Goal: Task Accomplishment & Management: Manage account settings

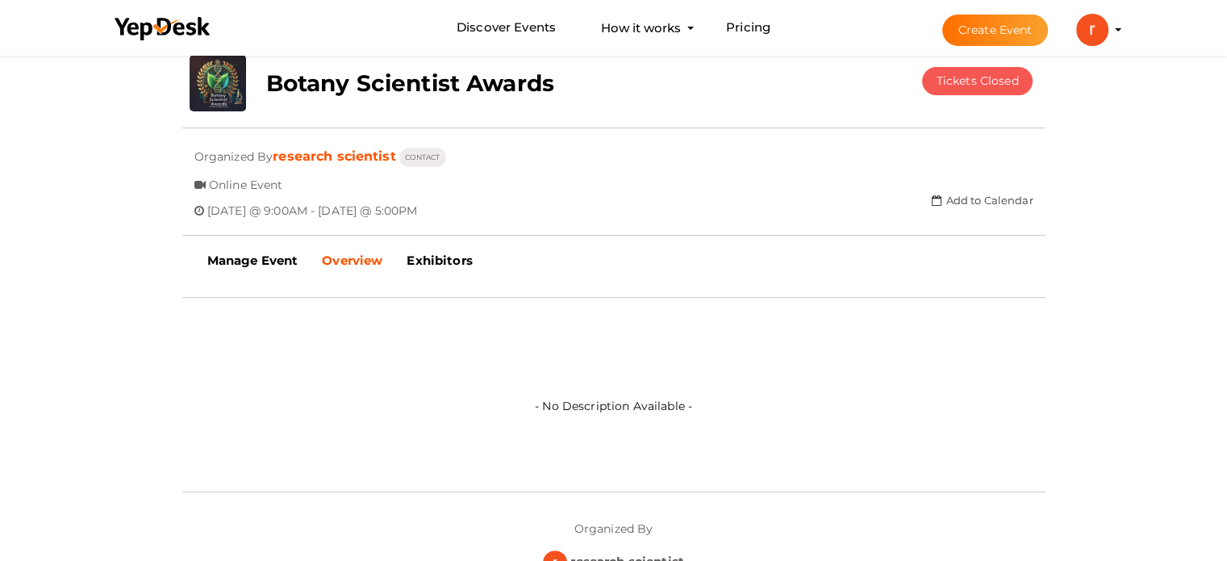
scroll to position [323, 0]
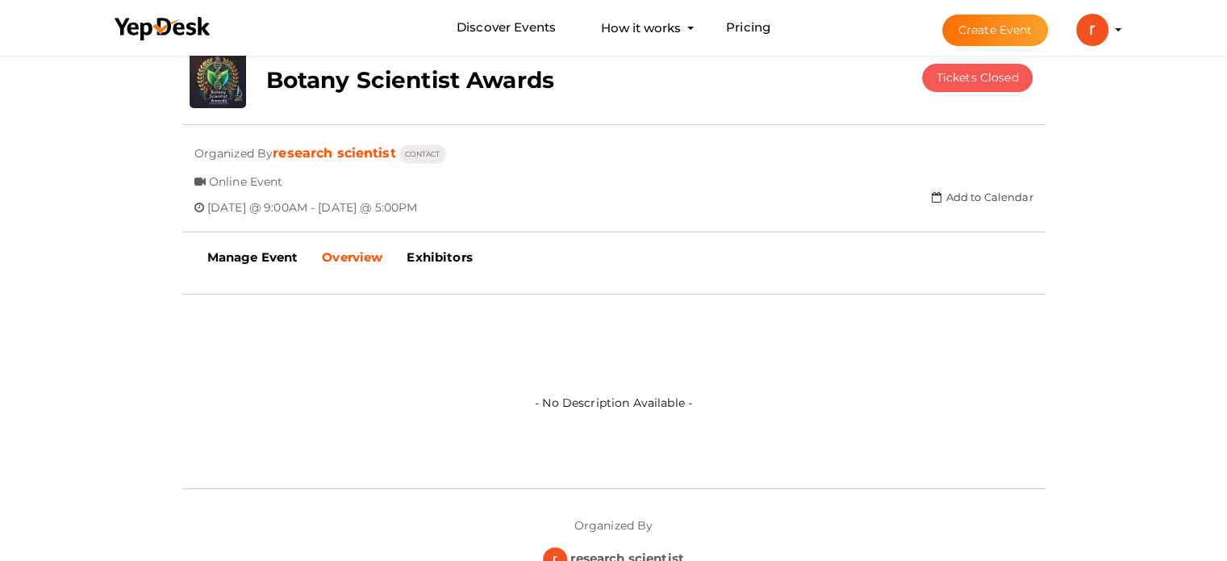
click at [1087, 28] on img at bounding box center [1092, 30] width 32 height 32
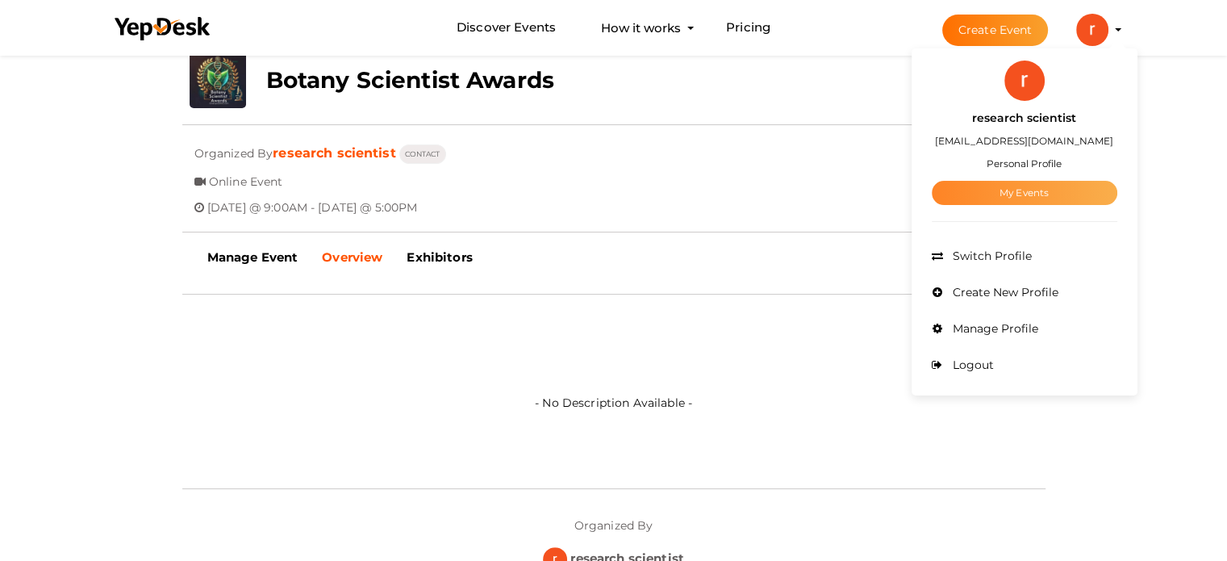
click at [990, 195] on link "My Events" at bounding box center [1024, 193] width 185 height 24
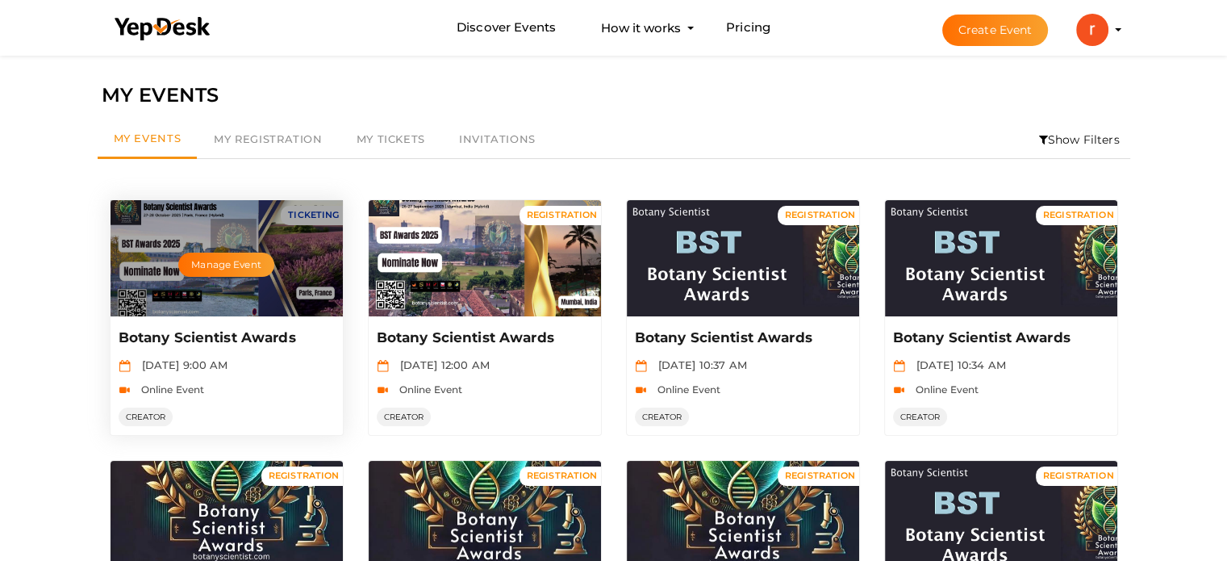
click at [300, 224] on div "Manage Event" at bounding box center [226, 258] width 232 height 116
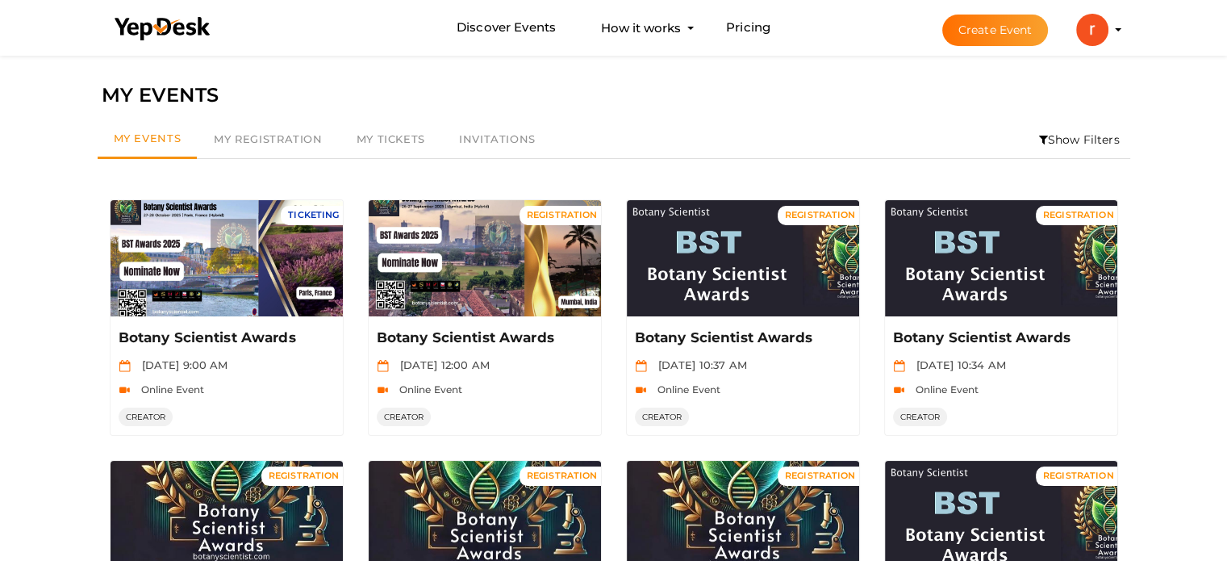
click at [1052, 140] on li "Show Filters" at bounding box center [1079, 139] width 102 height 37
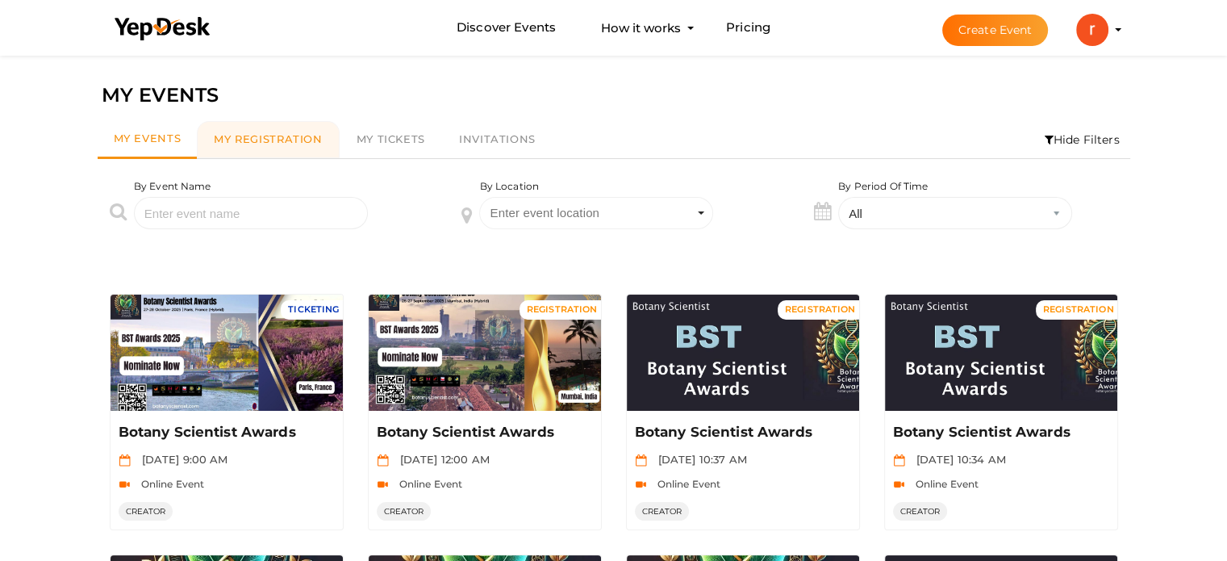
click at [268, 140] on span "My Registration" at bounding box center [268, 138] width 108 height 13
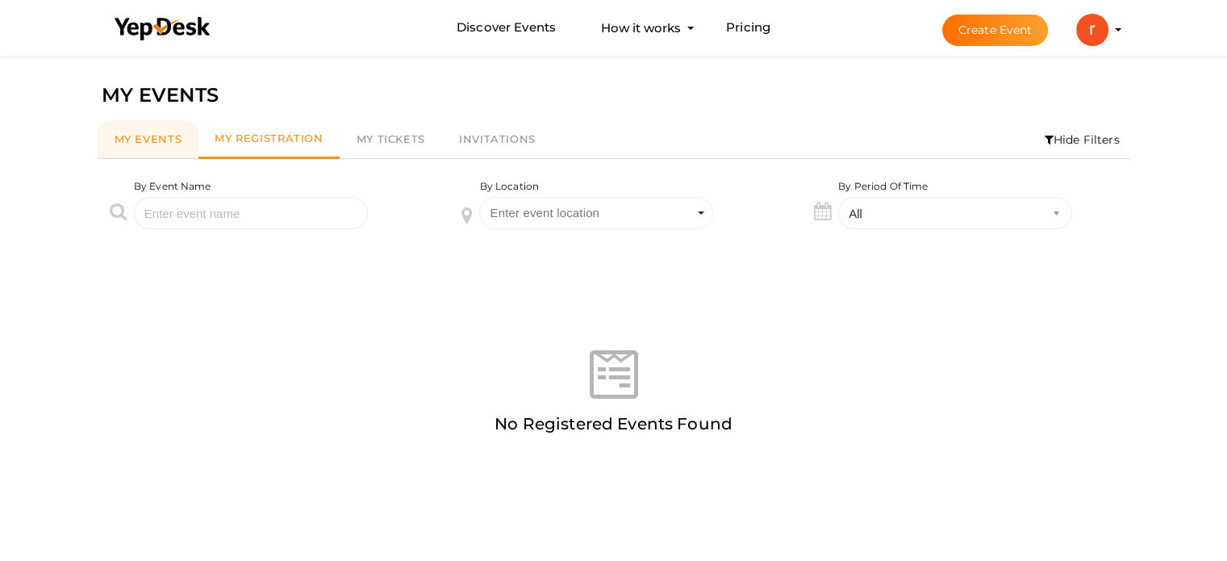
click at [116, 152] on link "My Events" at bounding box center [149, 139] width 102 height 37
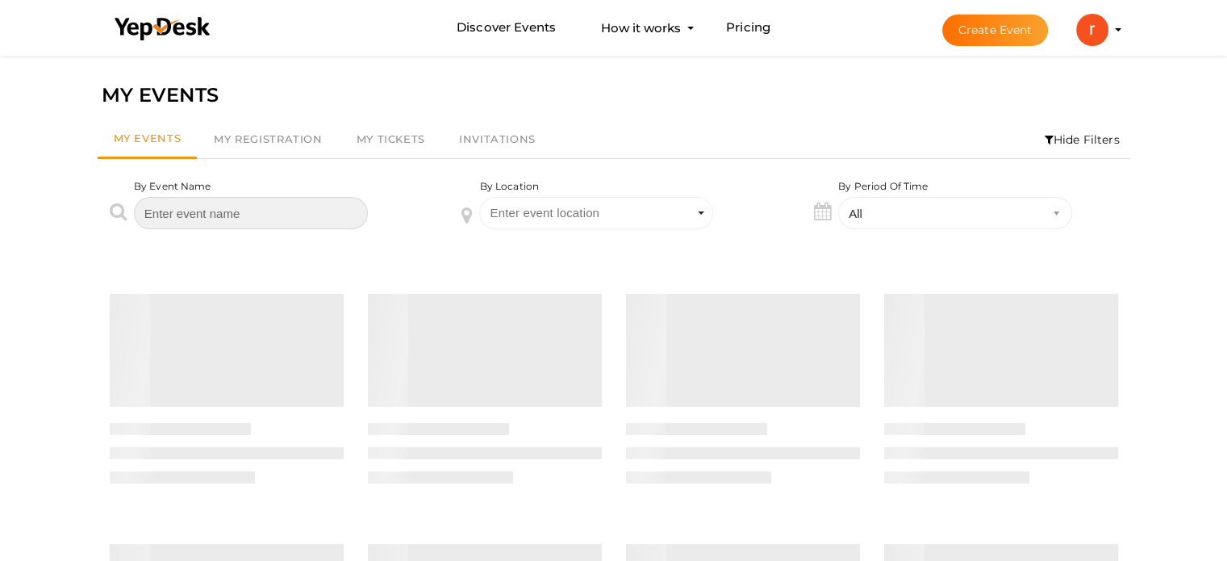
click at [174, 210] on input "text" at bounding box center [251, 213] width 234 height 32
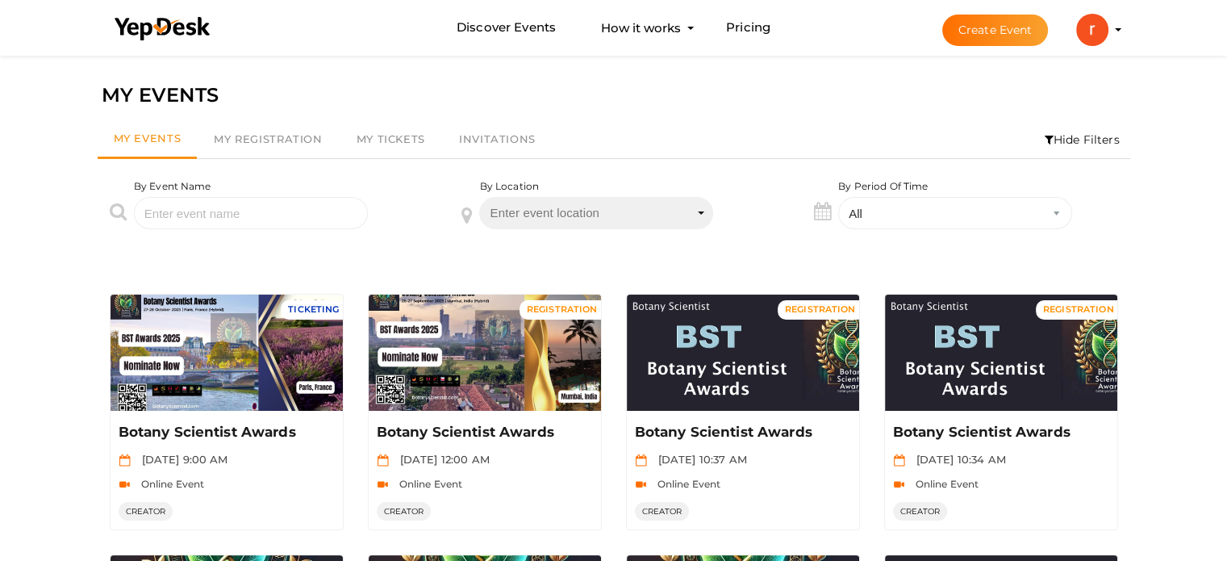
click at [606, 215] on span "Enter event location" at bounding box center [596, 213] width 234 height 32
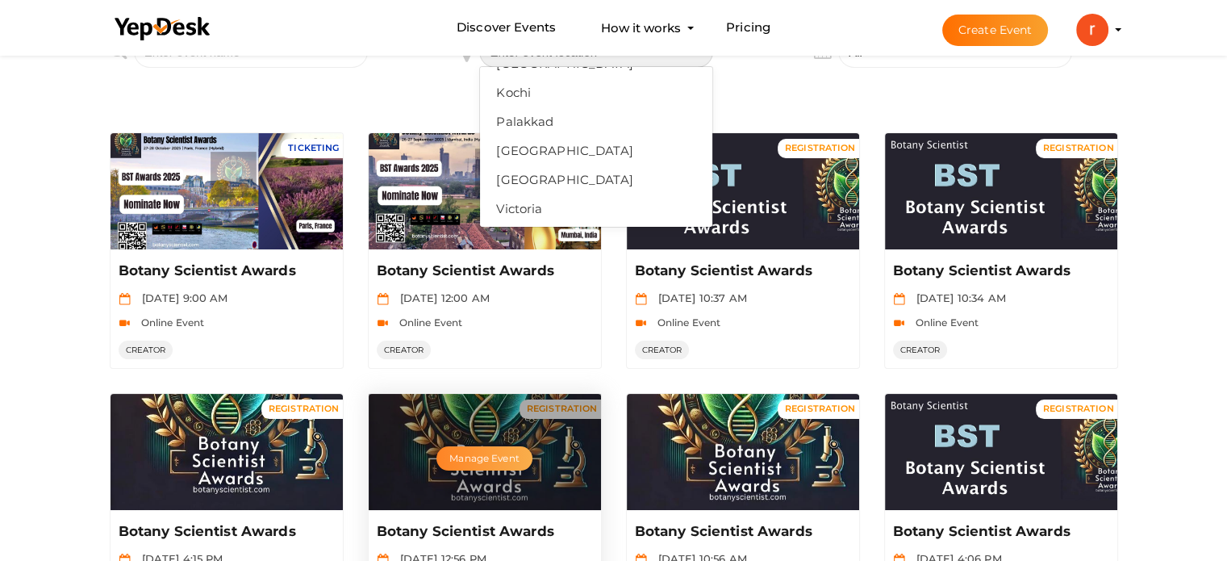
scroll to position [81, 0]
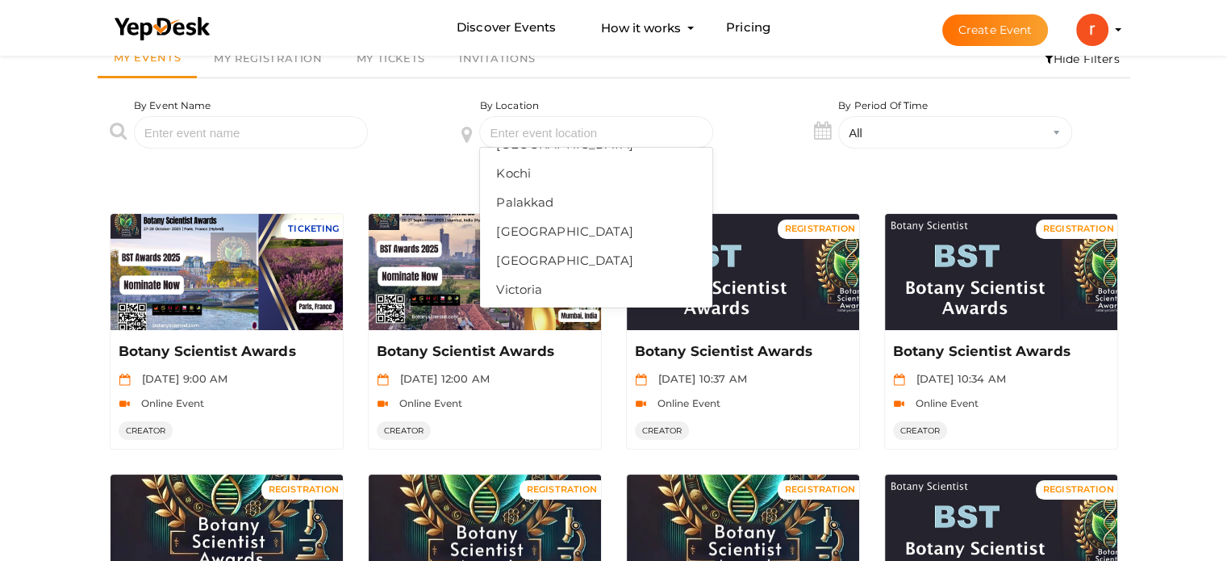
click at [1094, 31] on img at bounding box center [1092, 30] width 32 height 32
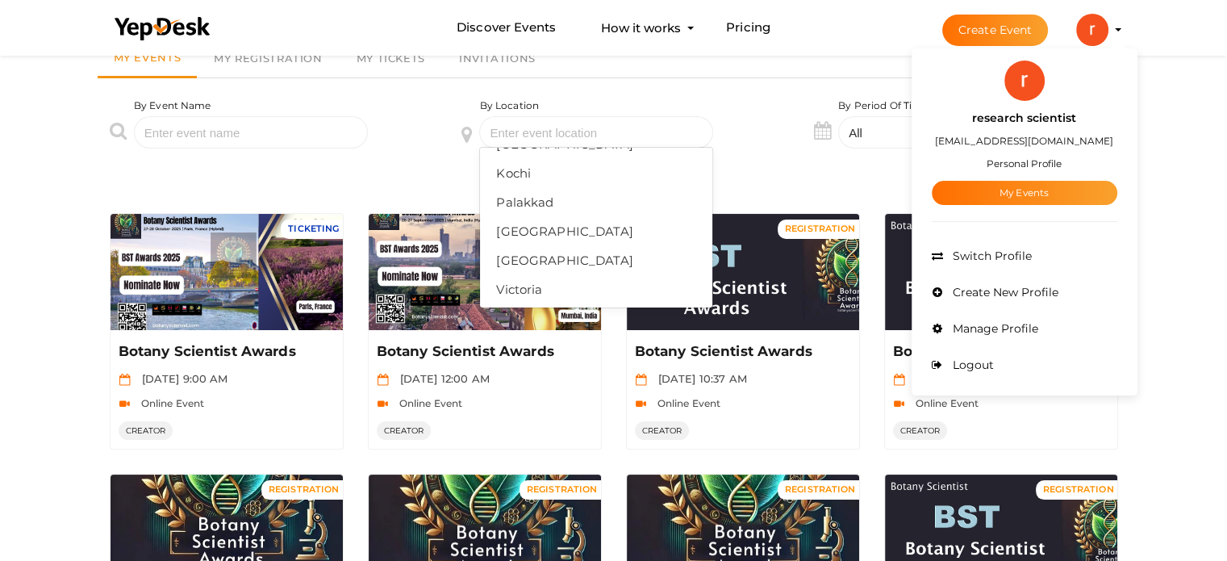
click at [1094, 31] on img at bounding box center [1092, 30] width 32 height 32
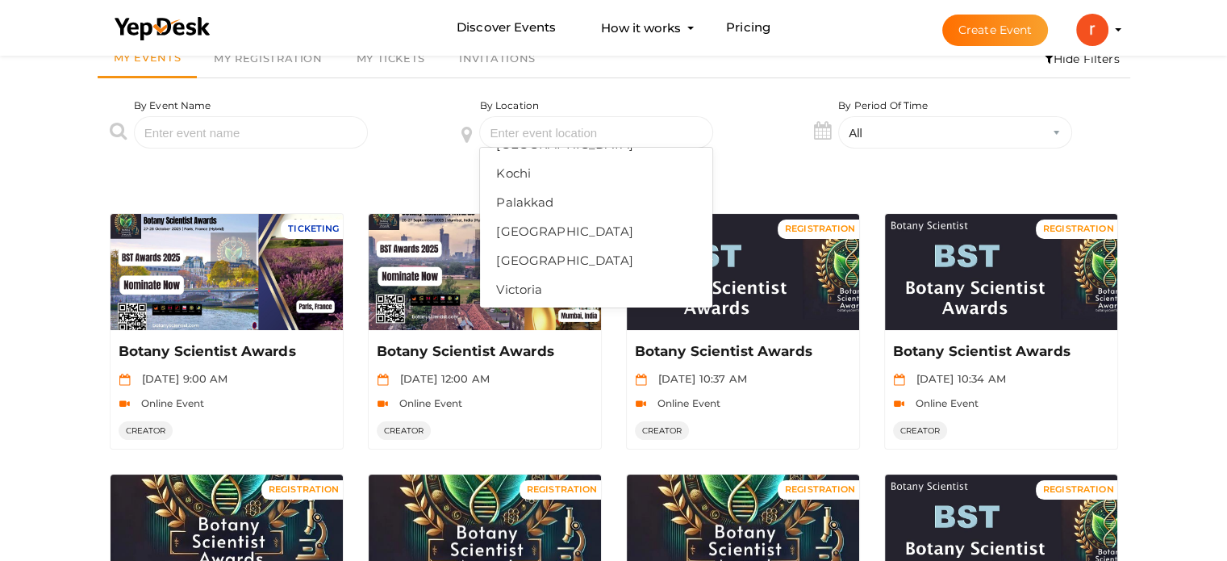
click at [1089, 38] on img at bounding box center [1092, 30] width 32 height 32
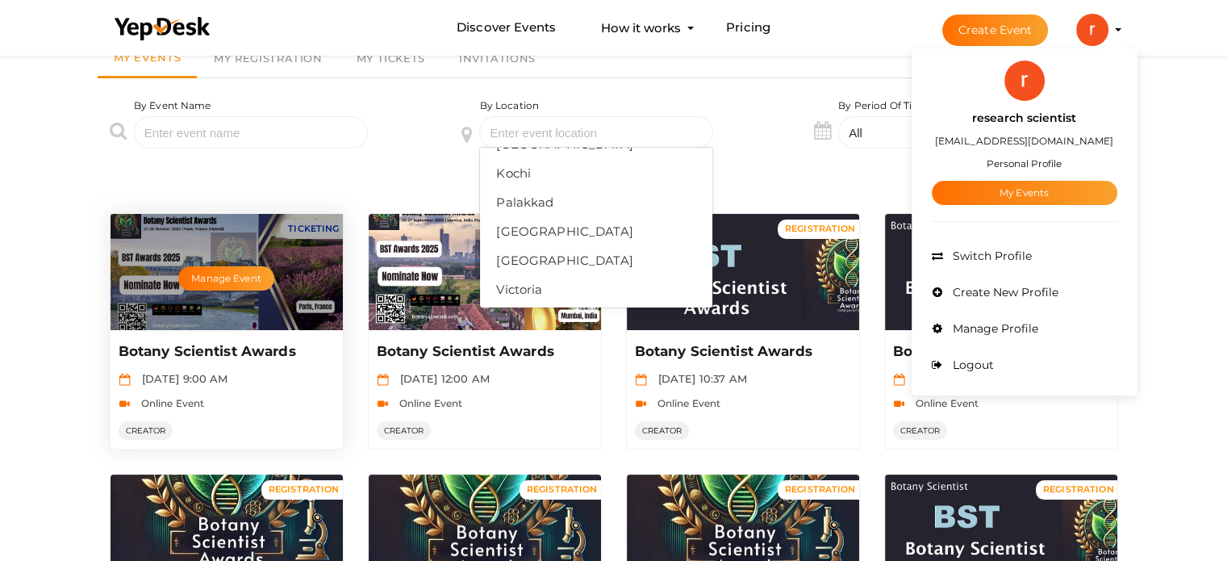
click at [235, 352] on p "Botany Scientist Awards" at bounding box center [225, 351] width 212 height 19
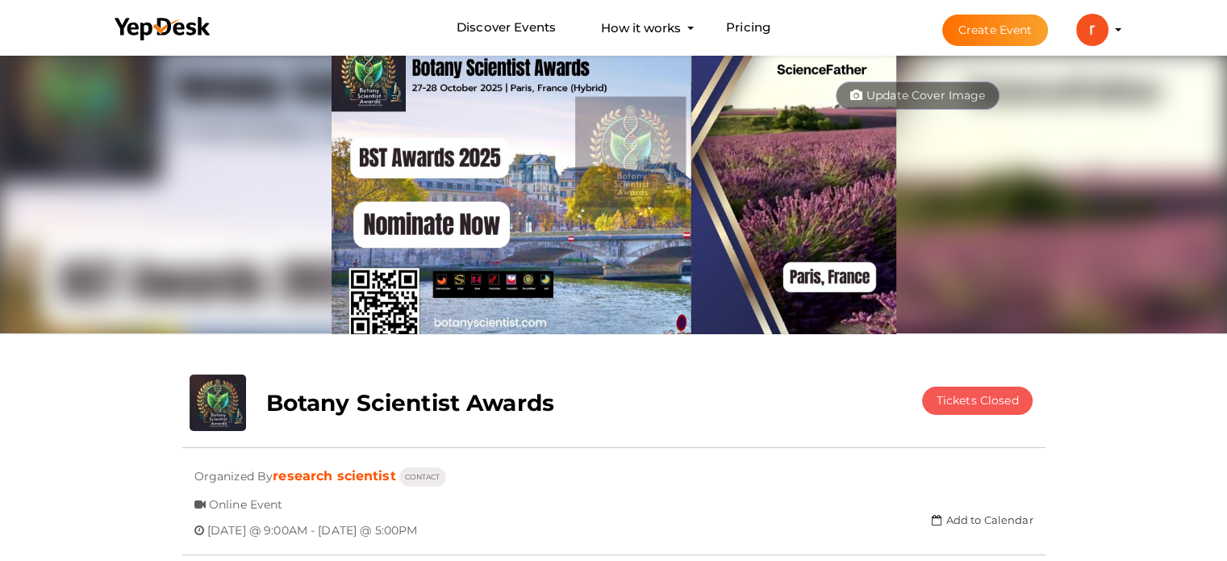
click at [1108, 27] on profile-pic at bounding box center [1092, 29] width 32 height 12
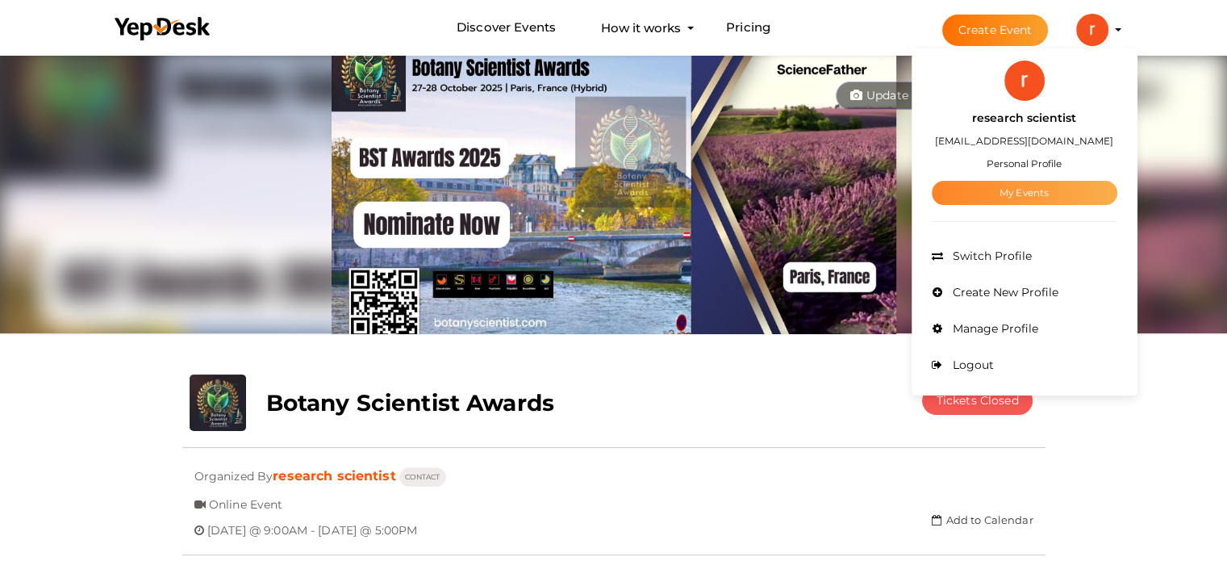
click at [1050, 186] on link "My Events" at bounding box center [1024, 193] width 185 height 24
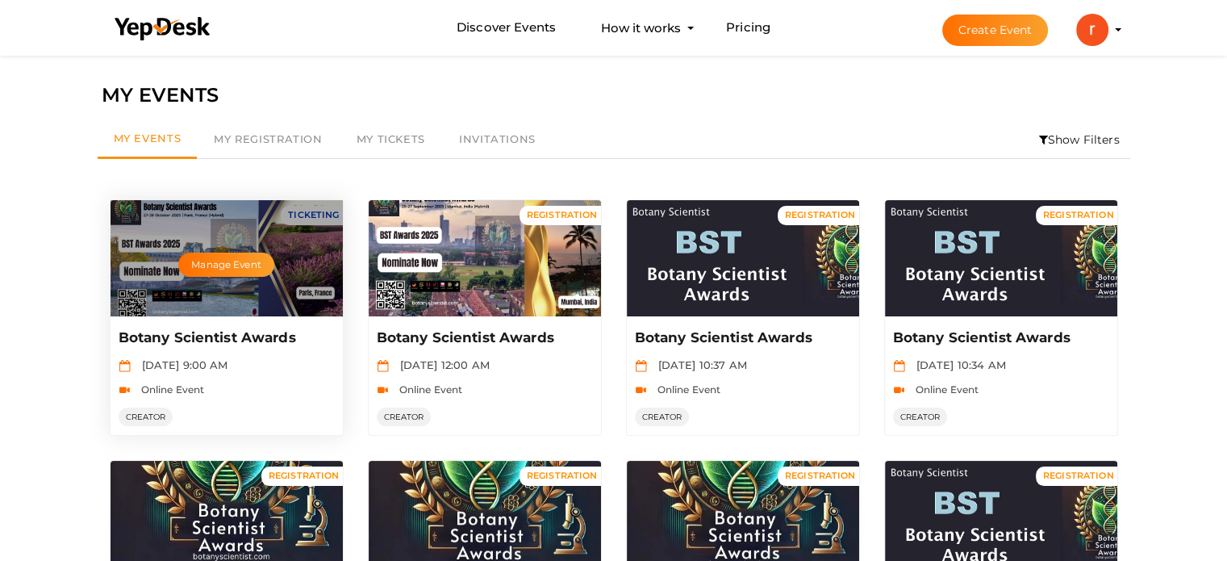
click at [246, 238] on div "Manage Event" at bounding box center [226, 258] width 232 height 116
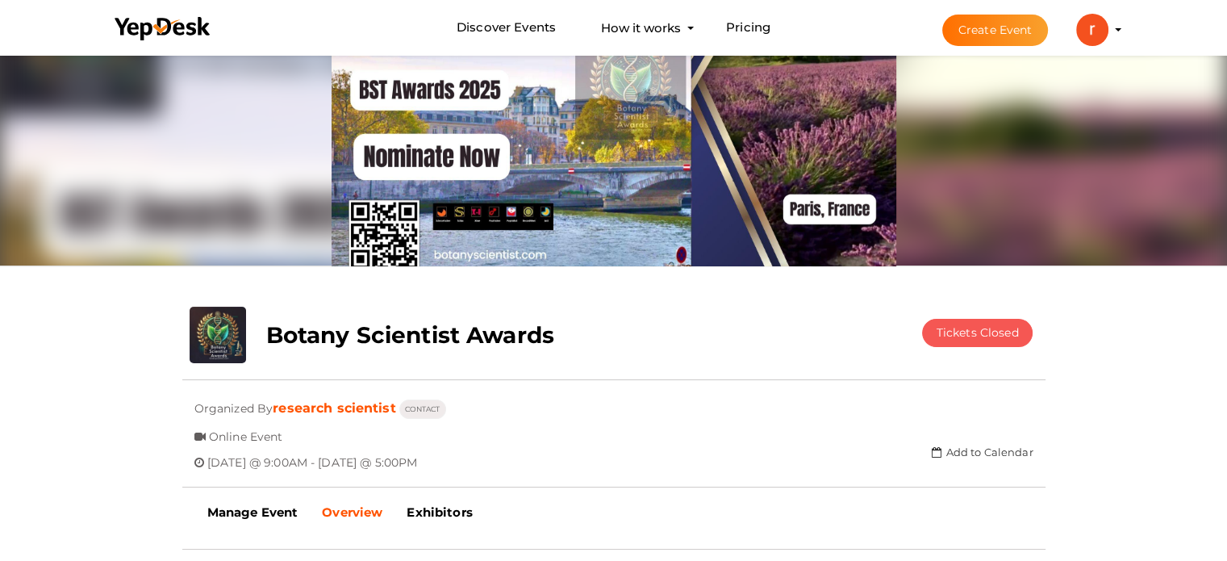
scroll to position [161, 0]
